Goal: Task Accomplishment & Management: Manage account settings

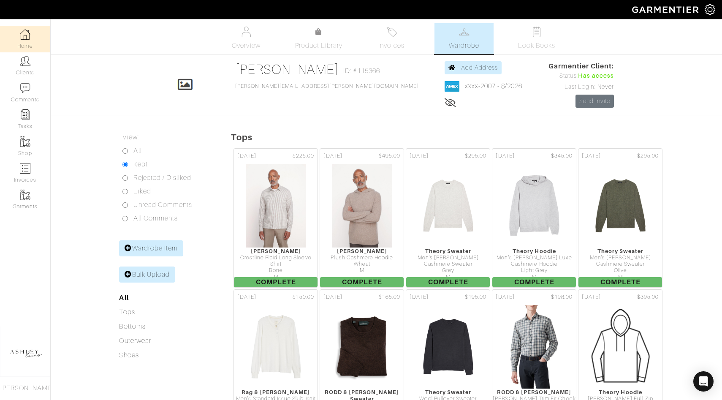
scroll to position [1245, 0]
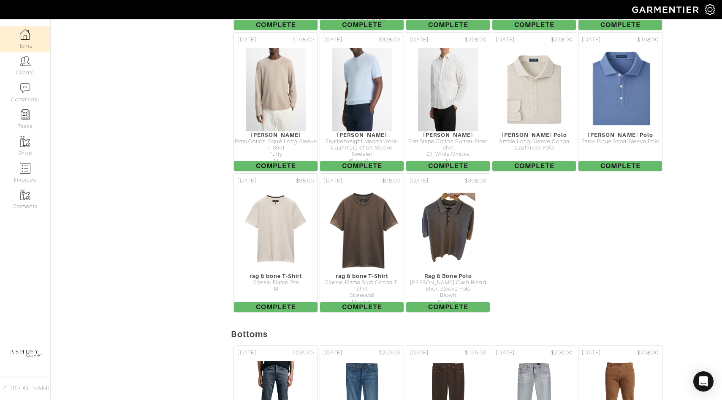
click at [40, 43] on link "Home" at bounding box center [25, 39] width 50 height 27
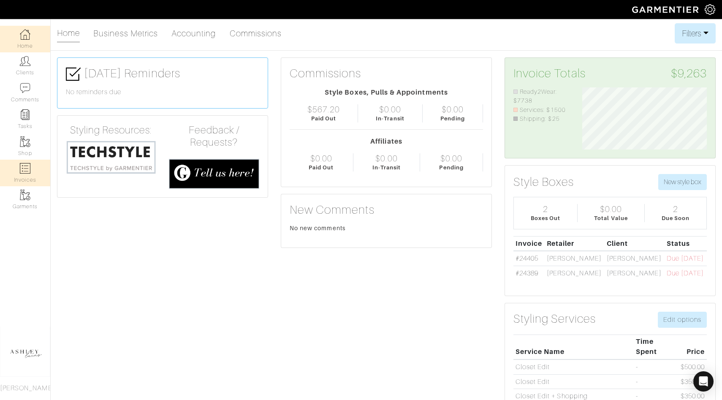
scroll to position [62, 137]
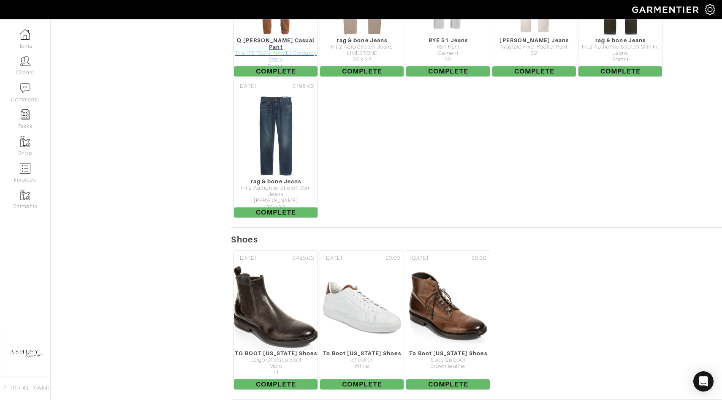
scroll to position [2154, 0]
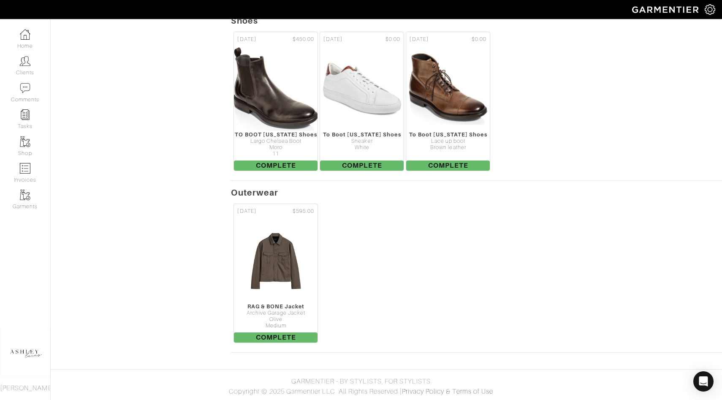
click at [275, 258] on img at bounding box center [275, 261] width 55 height 84
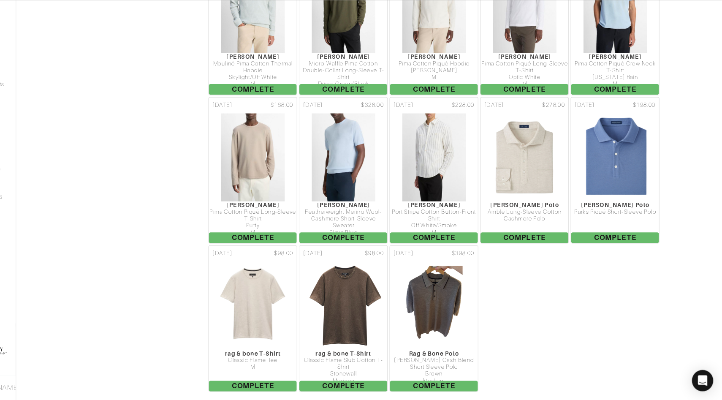
scroll to position [1214, 0]
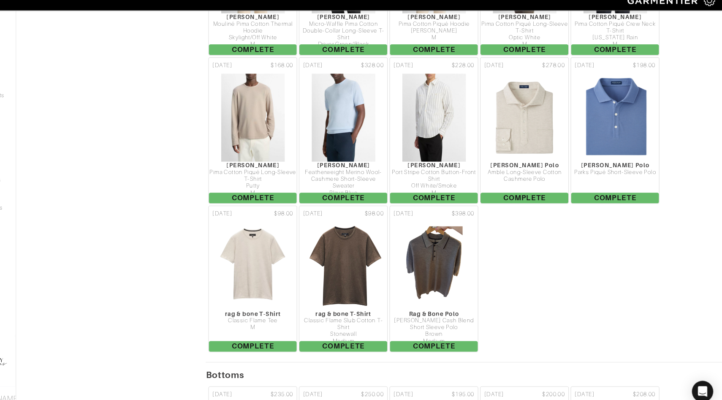
click at [379, 189] on div "Playa Blue" at bounding box center [362, 192] width 84 height 6
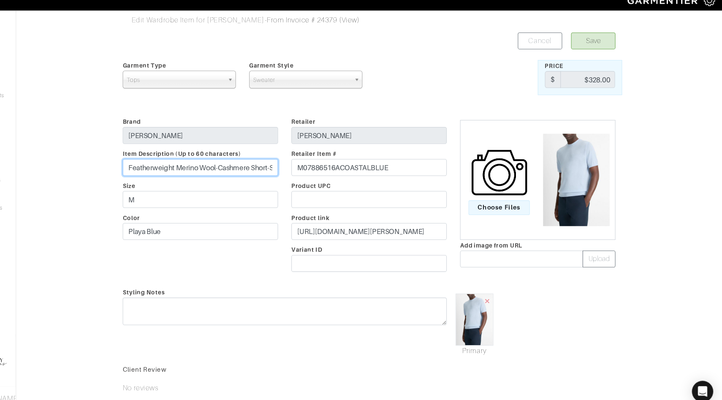
click at [210, 168] on input "Featherweight Merino Wool-Cashmere Short-Sleeve Sweater" at bounding box center [226, 169] width 148 height 16
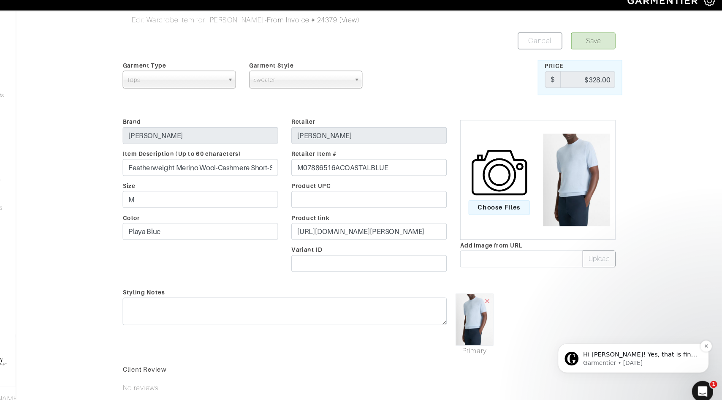
click at [633, 346] on div "Hi Ashley! Yes, that is fine - we will let the store know!" at bounding box center [636, 351] width 112 height 11
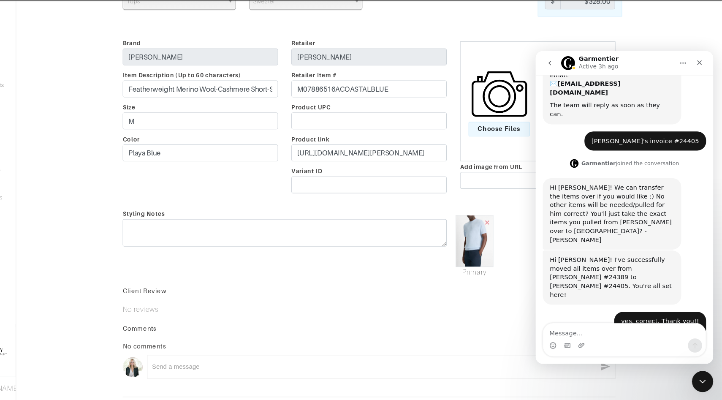
scroll to position [163, 0]
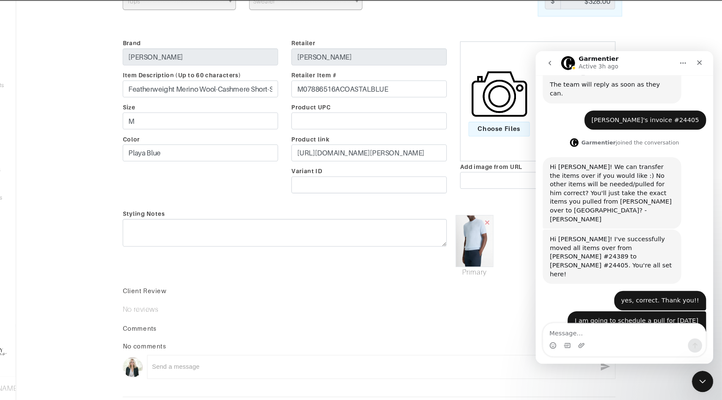
click at [594, 322] on textarea "Message…" at bounding box center [620, 317] width 155 height 14
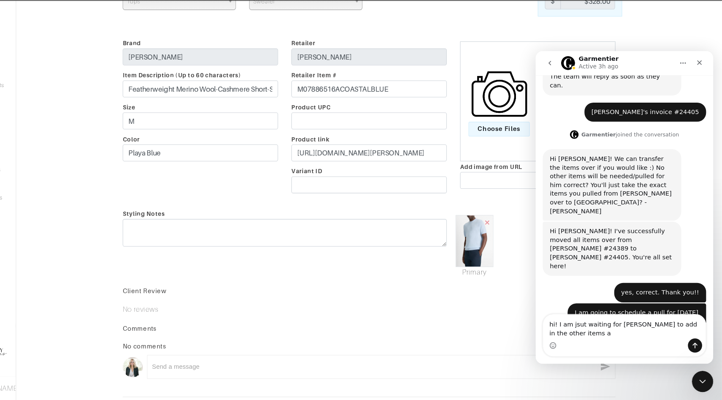
scroll to position [171, 0]
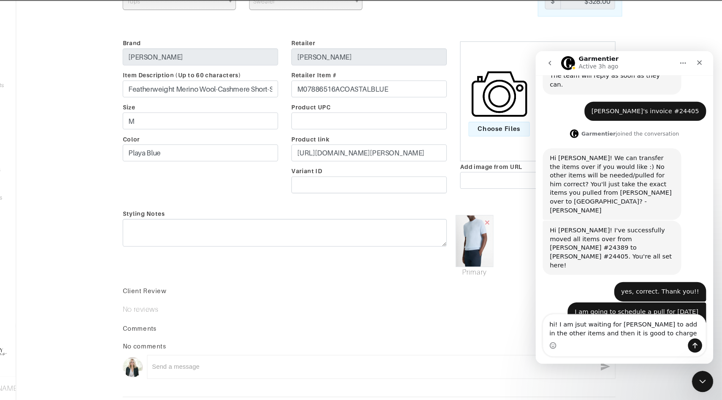
type textarea "hi! I am jsut waiting for vince to add in the other items and then it is good t…"
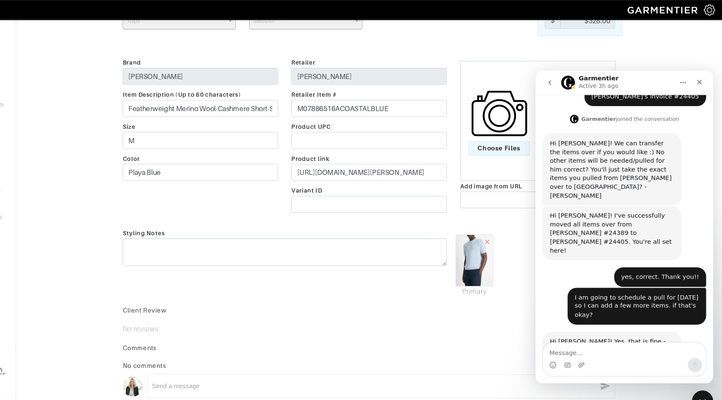
scroll to position [219, 0]
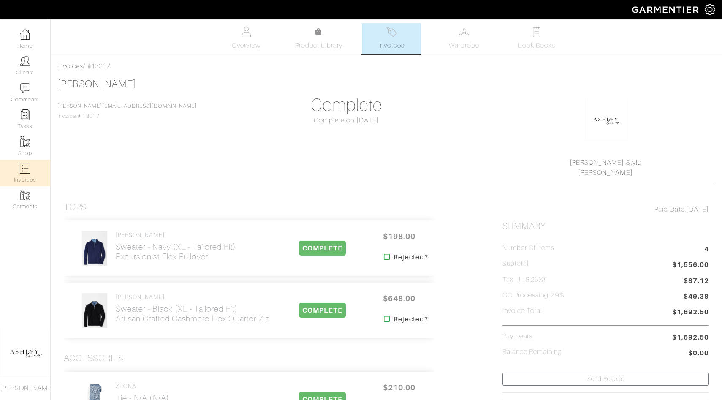
click at [38, 170] on link "Invoices" at bounding box center [25, 173] width 50 height 27
select select
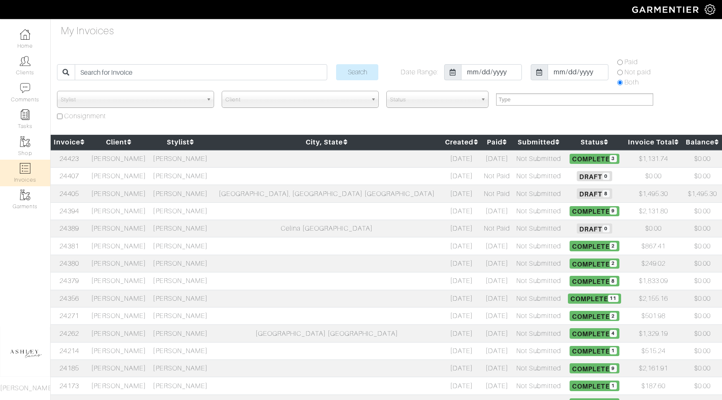
click at [577, 194] on span "Draft 8" at bounding box center [594, 193] width 35 height 10
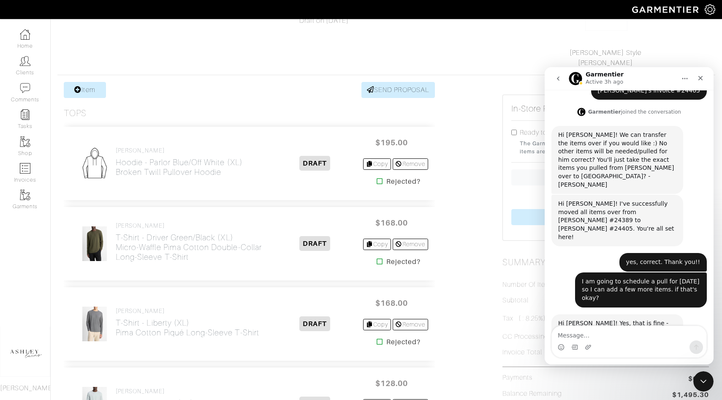
scroll to position [219, 0]
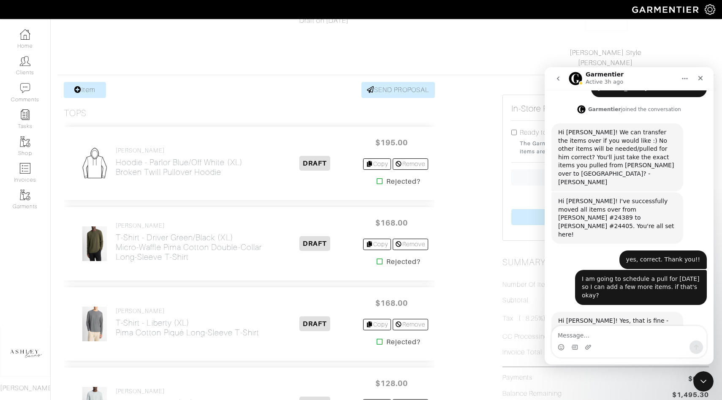
click at [379, 181] on icon at bounding box center [380, 181] width 6 height 7
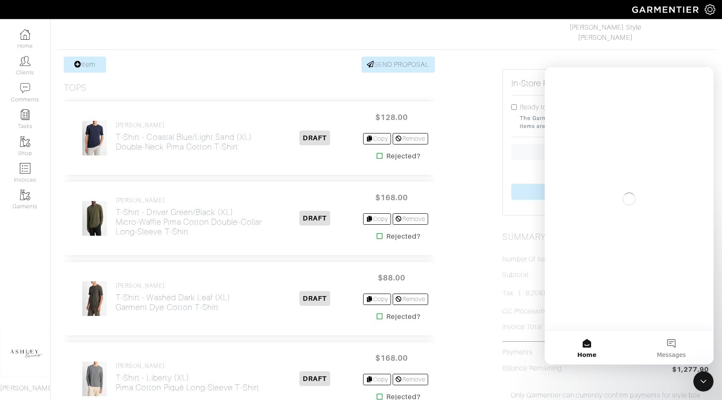
scroll to position [185, 0]
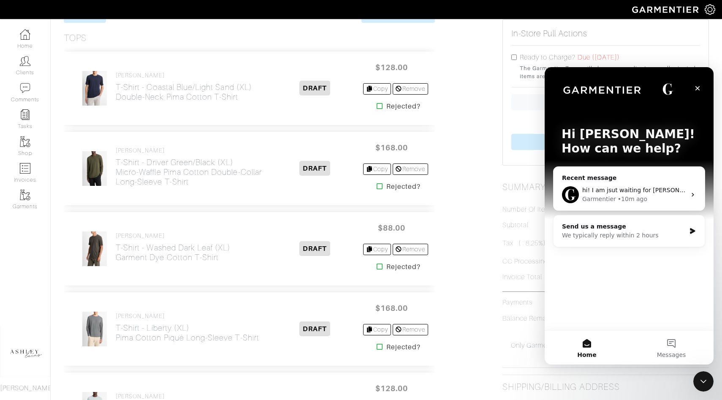
click at [378, 266] on icon at bounding box center [380, 266] width 6 height 7
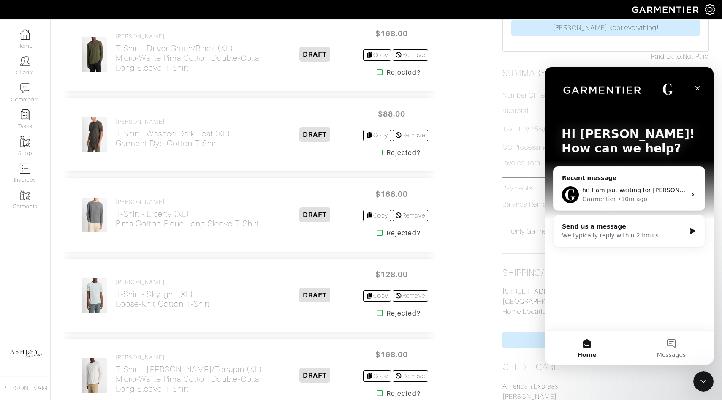
scroll to position [328, 0]
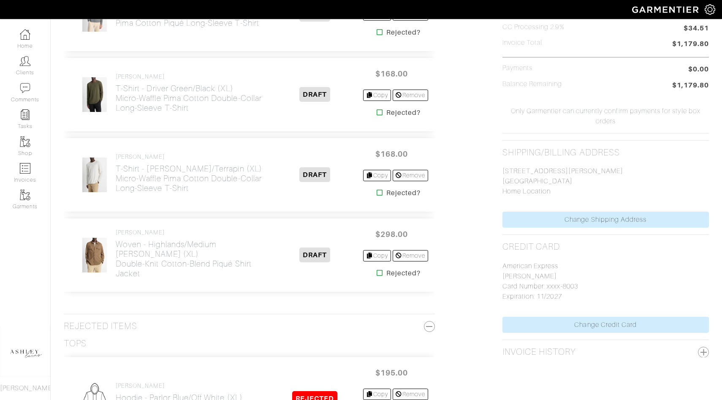
scroll to position [410, 0]
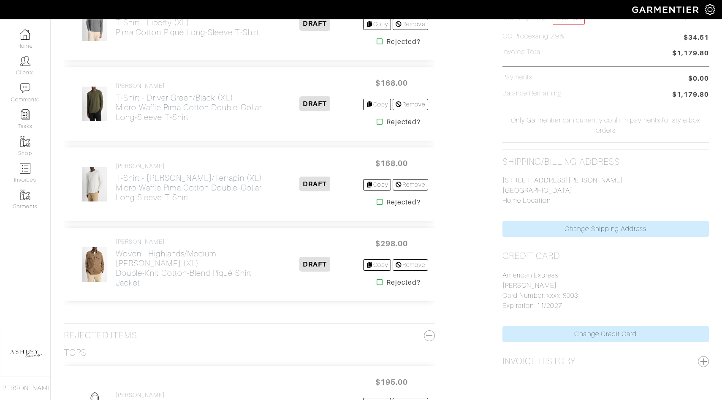
click at [377, 283] on icon at bounding box center [380, 282] width 6 height 7
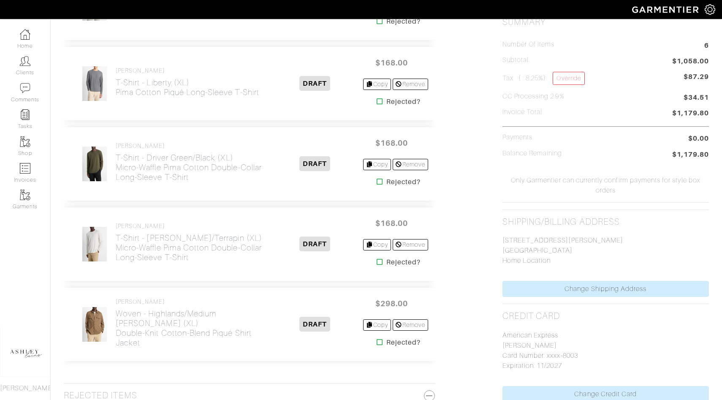
scroll to position [345, 0]
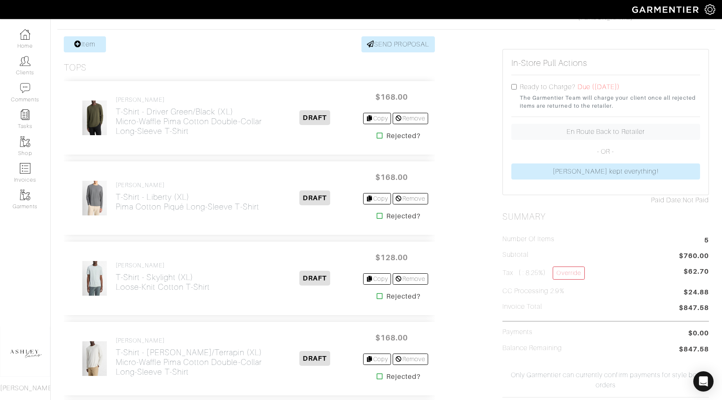
scroll to position [194, 0]
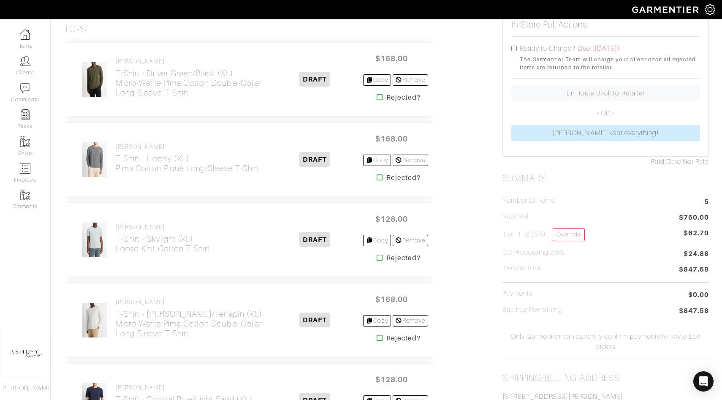
click at [377, 257] on icon at bounding box center [380, 257] width 6 height 7
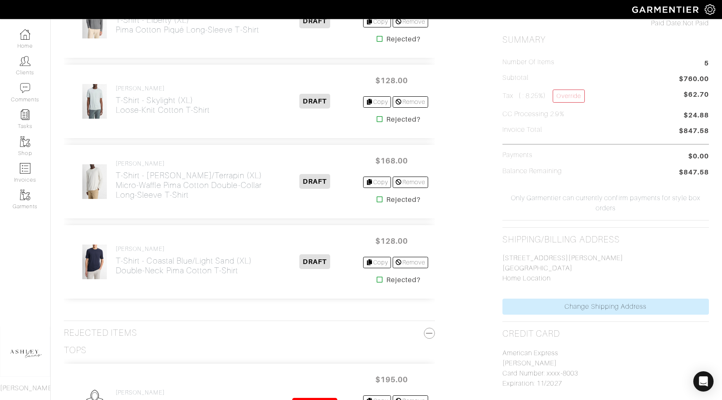
scroll to position [361, 0]
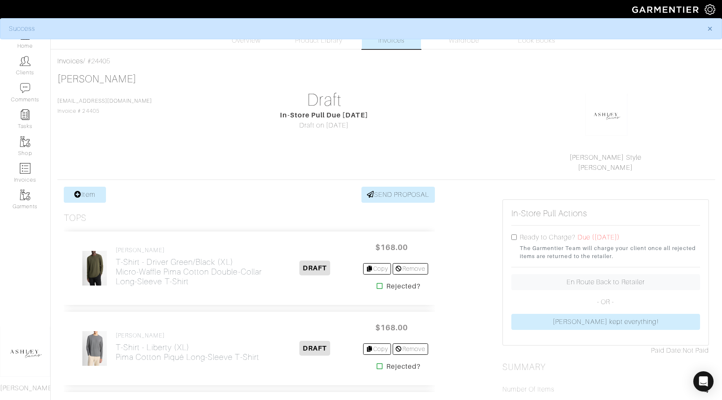
scroll to position [6, 0]
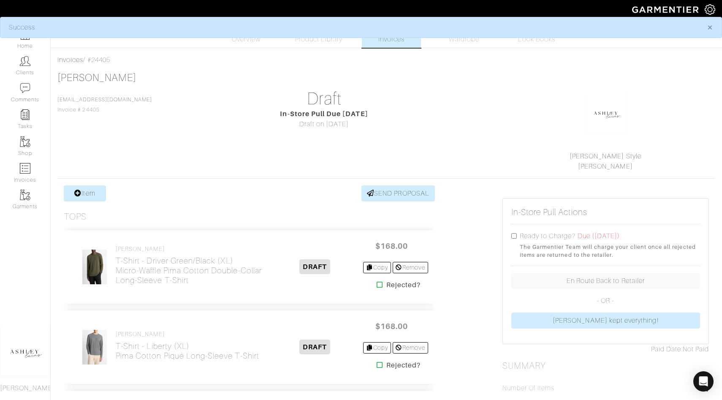
click at [377, 367] on icon at bounding box center [380, 365] width 6 height 7
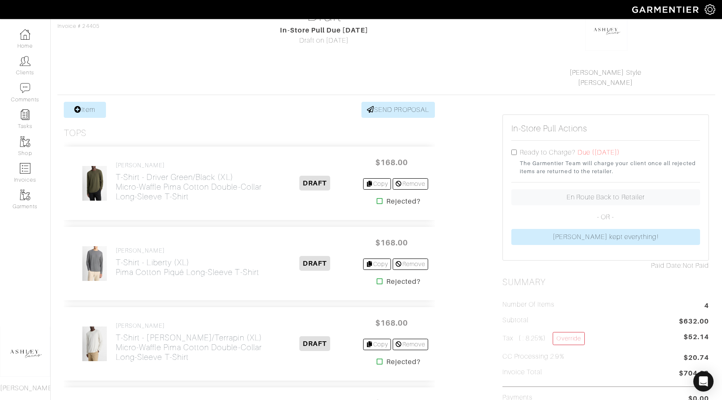
scroll to position [221, 0]
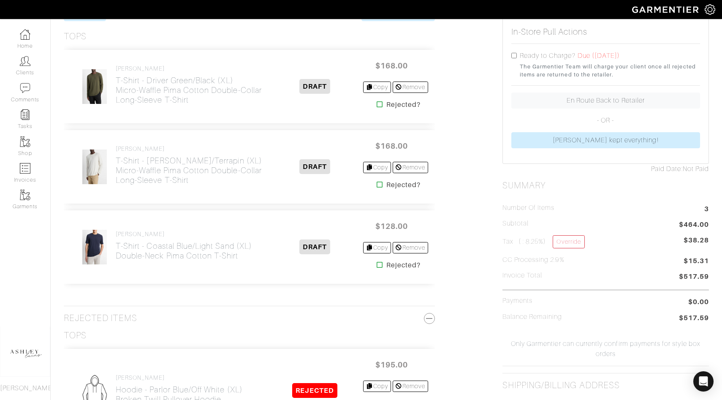
scroll to position [206, 0]
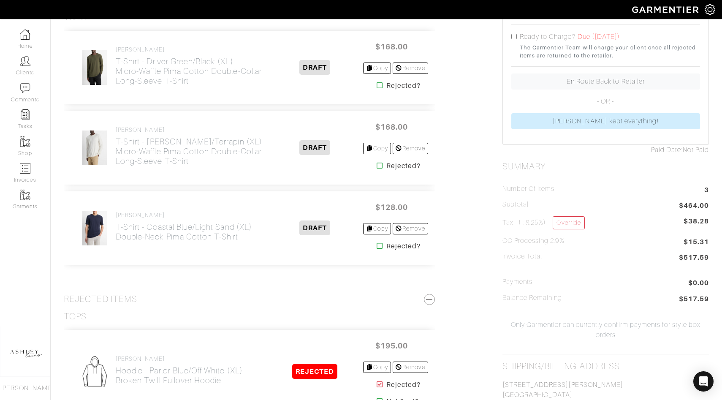
click at [377, 248] on icon at bounding box center [380, 246] width 6 height 7
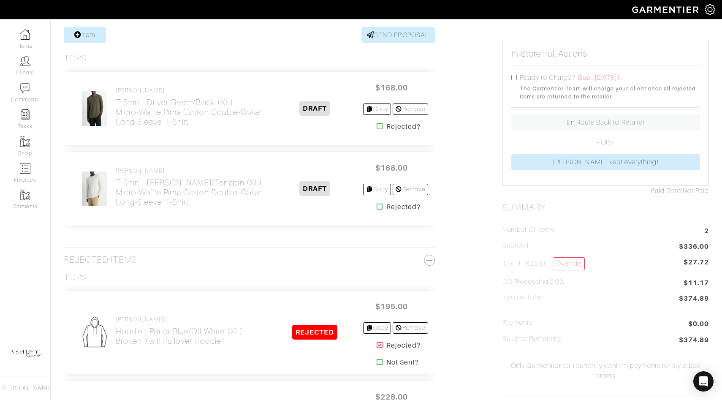
scroll to position [95, 0]
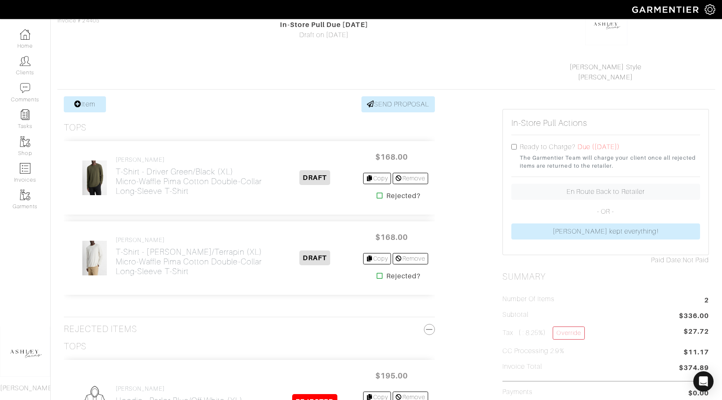
click at [515, 145] on input "checkbox" at bounding box center [514, 146] width 5 height 5
checkbox input "true"
click at [17, 34] on link "Home" at bounding box center [25, 39] width 50 height 27
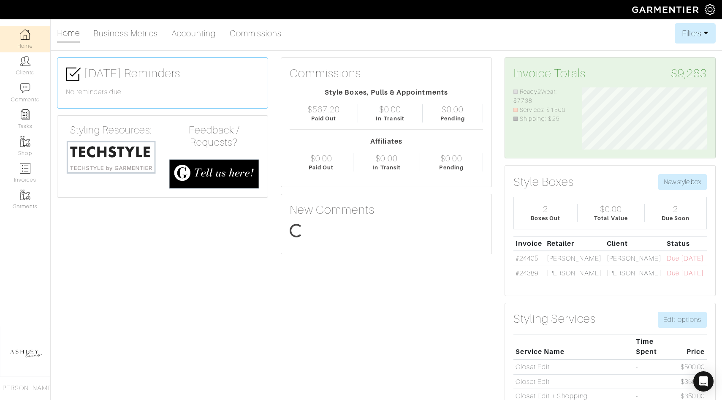
scroll to position [62, 137]
click at [35, 34] on link "Home" at bounding box center [25, 39] width 50 height 27
